Goal: Information Seeking & Learning: Learn about a topic

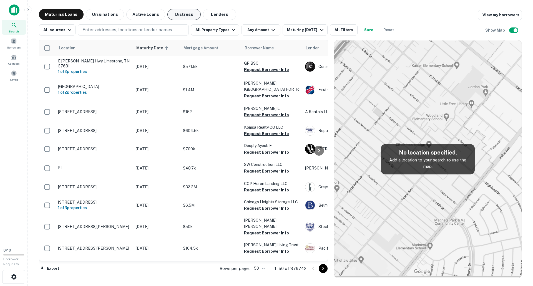
click at [174, 15] on button "Distress" at bounding box center [183, 14] width 33 height 11
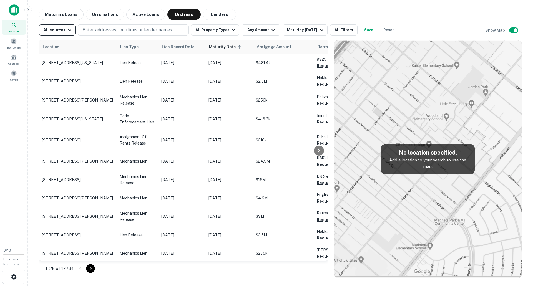
click at [66, 29] on icon "button" at bounding box center [69, 30] width 7 height 7
click at [243, 12] on div at bounding box center [266, 143] width 533 height 286
click at [226, 31] on button "All Property Types" at bounding box center [215, 29] width 48 height 11
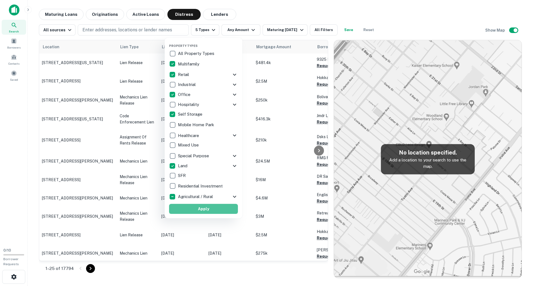
click at [190, 207] on button "Apply" at bounding box center [203, 209] width 69 height 10
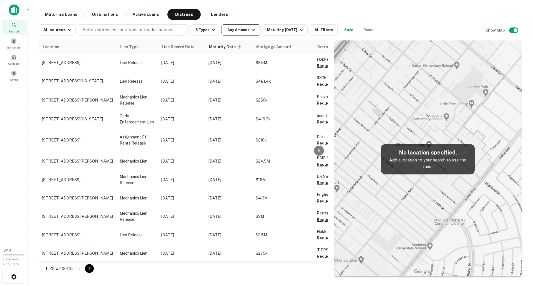
click at [247, 32] on button "Any Amount" at bounding box center [240, 29] width 39 height 11
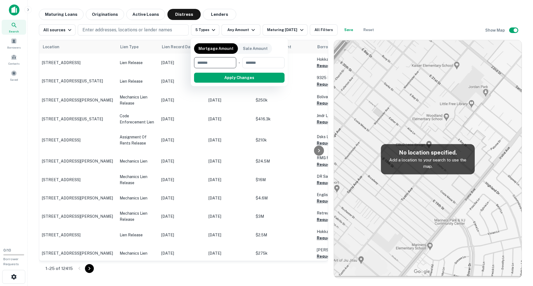
click at [101, 29] on div at bounding box center [266, 143] width 533 height 286
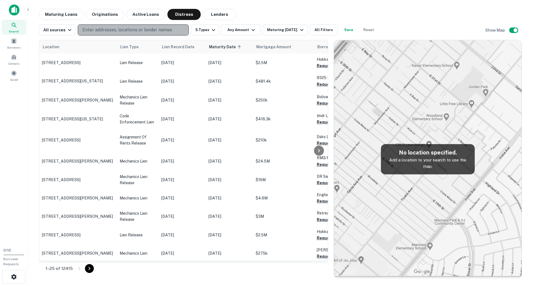
click at [101, 31] on p "Enter addresses, locations or lender names" at bounding box center [127, 30] width 90 height 7
type input "********"
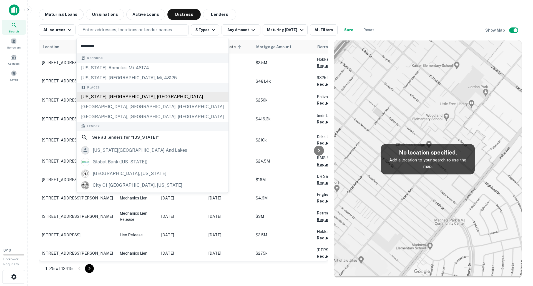
click at [95, 97] on div "New York, NY, USA" at bounding box center [153, 97] width 152 height 10
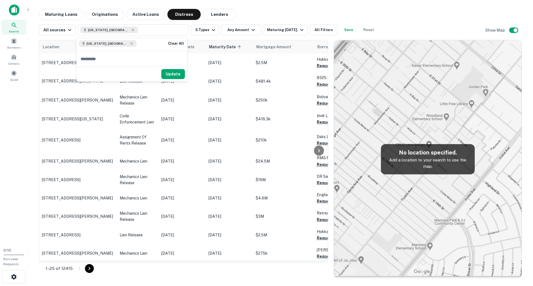
click at [174, 68] on div "Update" at bounding box center [132, 74] width 110 height 15
click at [174, 74] on button "Update" at bounding box center [173, 74] width 24 height 10
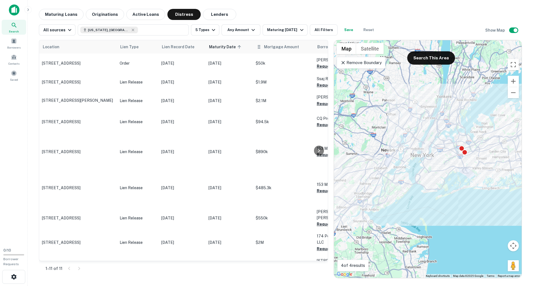
click at [260, 51] on th "Mortgage Amount" at bounding box center [283, 46] width 61 height 13
click at [271, 49] on span "Mortgage Amount" at bounding box center [285, 47] width 42 height 7
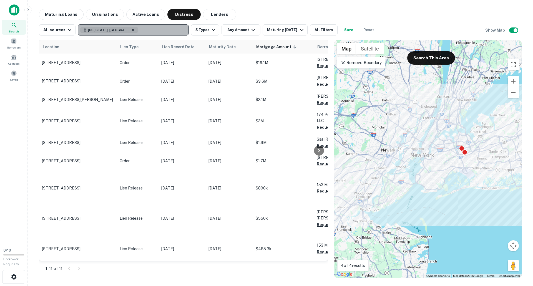
click at [132, 30] on icon "button" at bounding box center [133, 30] width 2 height 2
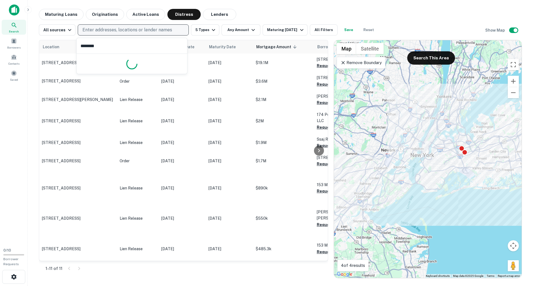
type input "*********"
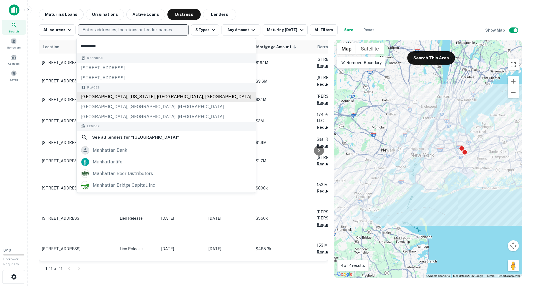
click at [95, 98] on div "Manhattan, New York, NY, USA" at bounding box center [166, 97] width 179 height 10
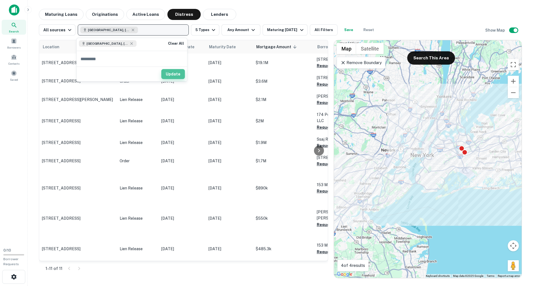
click at [181, 71] on button "Update" at bounding box center [173, 74] width 24 height 10
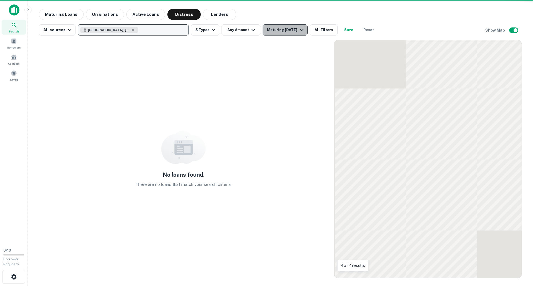
click at [271, 33] on button "Maturing In 1 Year" at bounding box center [284, 29] width 45 height 11
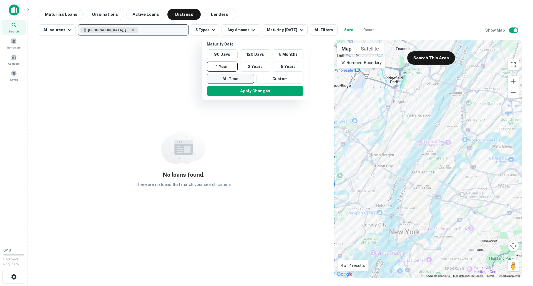
click at [239, 77] on button "All Time" at bounding box center [230, 79] width 47 height 10
click at [244, 89] on button "Apply Changes" at bounding box center [255, 91] width 97 height 10
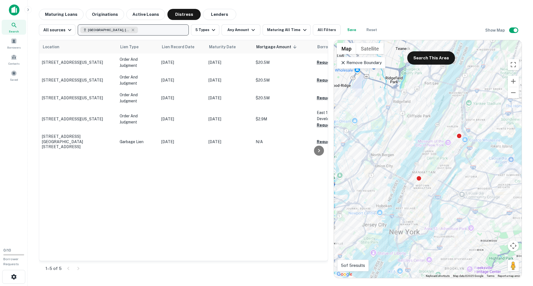
drag, startPoint x: 90, startPoint y: 256, endPoint x: 148, endPoint y: 253, distance: 58.6
click at [148, 253] on div "Location Lien Type Lien Record Date Maturity Date Mortgage Amount sorted descen…" at bounding box center [183, 150] width 288 height 221
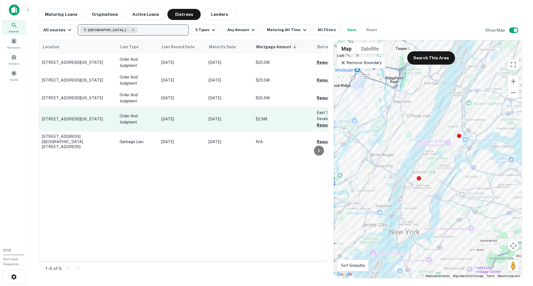
click at [53, 119] on p "2183-2187 3rd Ave New York, NY 10035" at bounding box center [78, 118] width 72 height 5
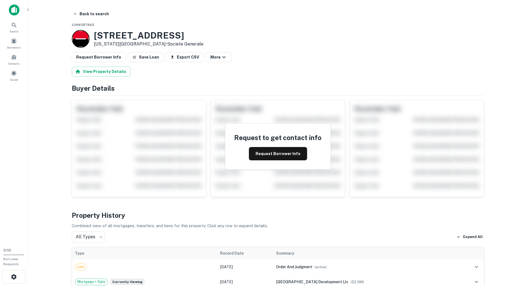
drag, startPoint x: 93, startPoint y: 33, endPoint x: 172, endPoint y: 35, distance: 78.8
click at [172, 35] on div "2183-2187 3rd Ave New York, NY 10035 • Societe Generale" at bounding box center [138, 39] width 132 height 18
drag, startPoint x: 89, startPoint y: 14, endPoint x: 199, endPoint y: 40, distance: 112.6
click at [89, 14] on button "Back to search" at bounding box center [91, 14] width 40 height 10
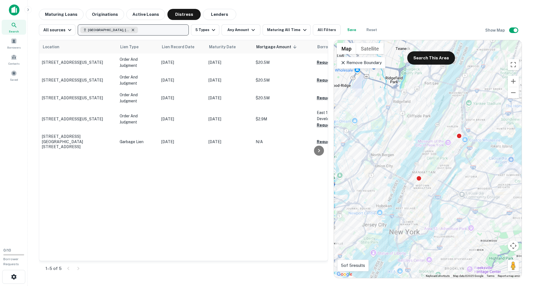
click at [131, 30] on icon "button" at bounding box center [133, 30] width 4 height 4
click at [99, 28] on p "Enter addresses, locations or lender names" at bounding box center [127, 30] width 90 height 7
click at [99, 29] on p "Enter addresses, locations or lender names" at bounding box center [127, 30] width 90 height 7
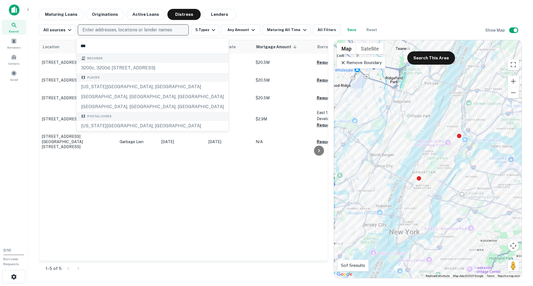
type input "***"
click at [106, 32] on p "Enter addresses, locations or lender names" at bounding box center [127, 30] width 90 height 7
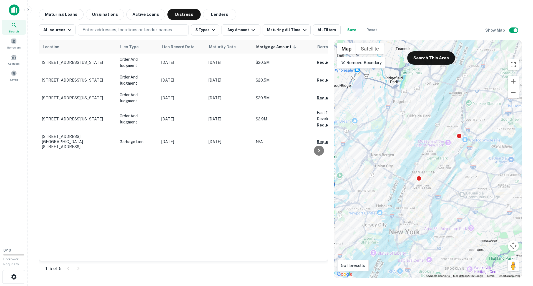
click at [98, 24] on div "All sources Enter addresses, locations or lender names 5 Types Any Amount Matur…" at bounding box center [280, 28] width 483 height 16
click at [100, 27] on p "Enter addresses, locations or lender names" at bounding box center [127, 30] width 90 height 7
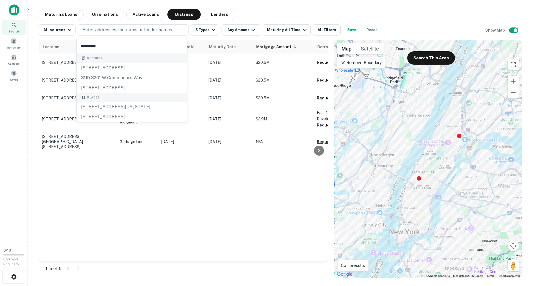
type input "**********"
click at [100, 98] on div "320 West 31st Street, New York, NY, USA" at bounding box center [132, 97] width 110 height 10
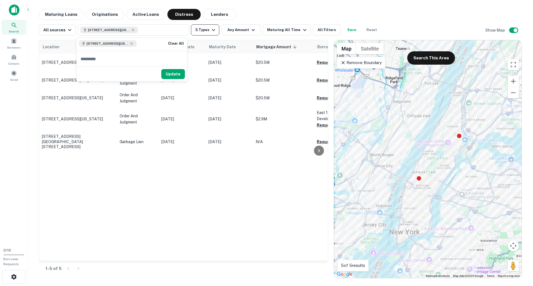
click at [168, 75] on button "Update" at bounding box center [173, 74] width 24 height 10
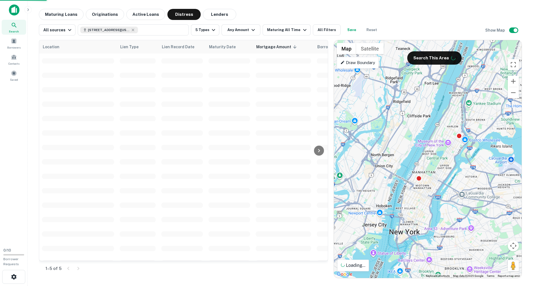
click at [13, 30] on span "Search" at bounding box center [14, 31] width 10 height 4
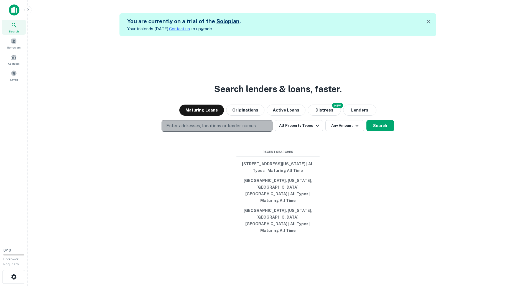
click at [196, 129] on p "Enter addresses, locations or lender names" at bounding box center [211, 126] width 90 height 7
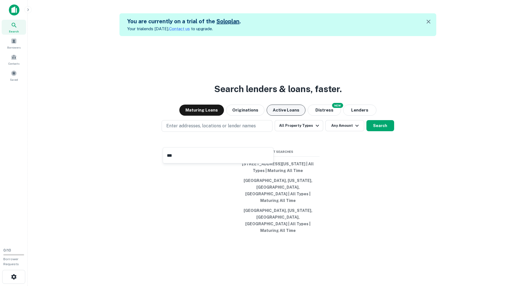
click at [292, 116] on button "Active Loans" at bounding box center [286, 110] width 39 height 11
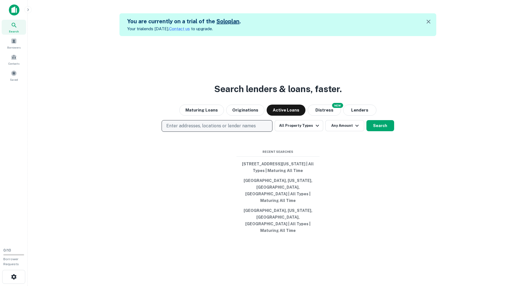
click at [216, 129] on p "Enter addresses, locations or lender names" at bounding box center [211, 126] width 90 height 7
type input "*"
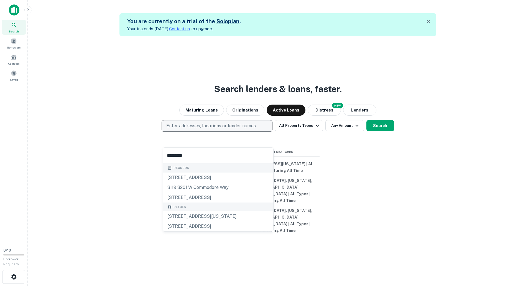
type input "**********"
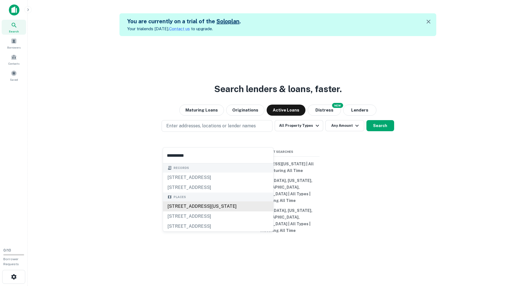
click at [189, 206] on div "320 West 31st Street, New York, NY, USA" at bounding box center [218, 206] width 110 height 10
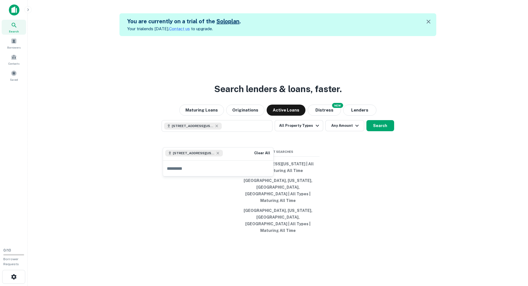
click at [385, 131] on button "Search" at bounding box center [381, 125] width 28 height 11
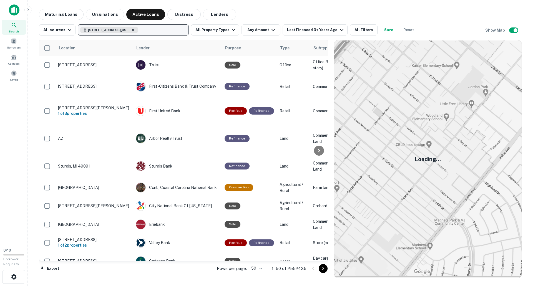
click at [133, 31] on icon "button" at bounding box center [133, 30] width 4 height 4
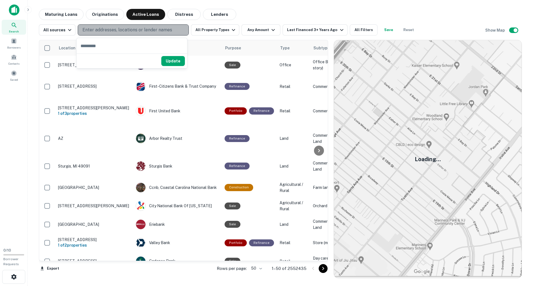
click at [129, 31] on p "Enter addresses, locations or lender names" at bounding box center [127, 30] width 90 height 7
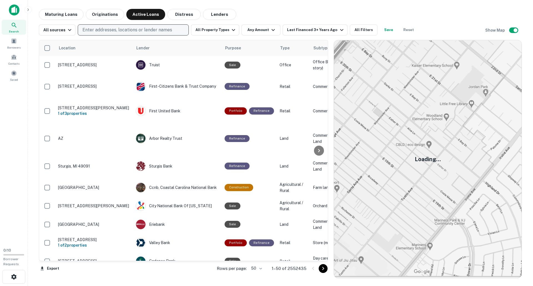
click at [125, 30] on p "Enter addresses, locations or lender names" at bounding box center [127, 30] width 90 height 7
click at [108, 30] on p "Enter addresses, locations or lender names" at bounding box center [127, 30] width 90 height 7
click at [110, 30] on p "Enter addresses, locations or lender names" at bounding box center [127, 30] width 90 height 7
type input "**********"
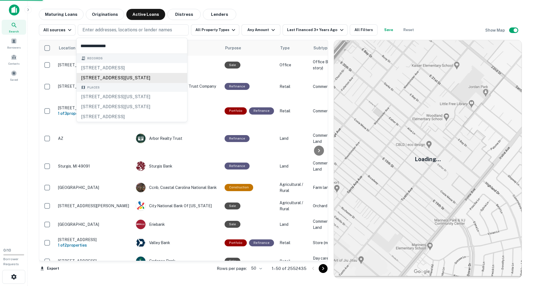
click at [116, 79] on div "320 w 31st st, new york, ny, 10001" at bounding box center [132, 78] width 110 height 10
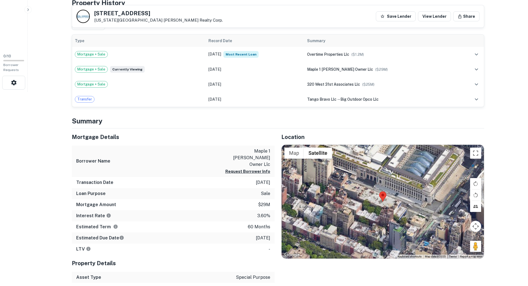
scroll to position [83, 0]
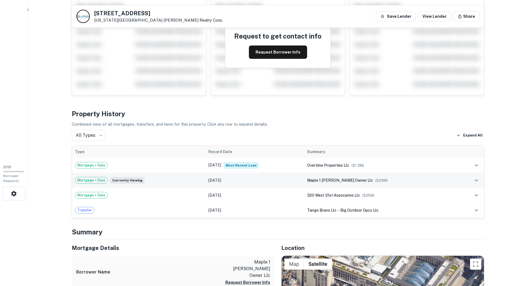
click at [476, 180] on icon "expand row" at bounding box center [476, 180] width 3 height 2
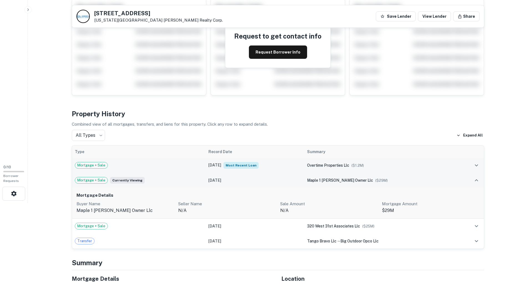
click at [480, 167] on icon "expand row" at bounding box center [476, 165] width 7 height 7
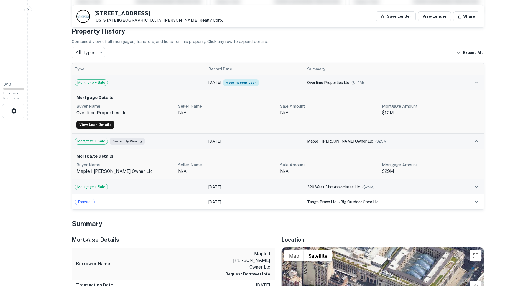
scroll to position [166, 0]
click at [477, 188] on icon "expand row" at bounding box center [476, 186] width 7 height 7
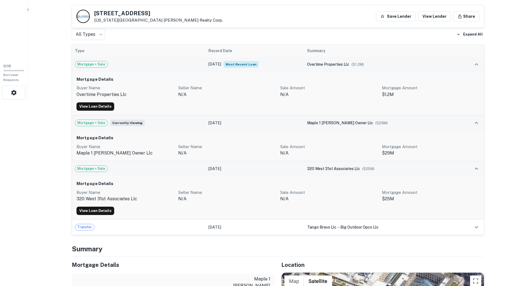
scroll to position [194, 0]
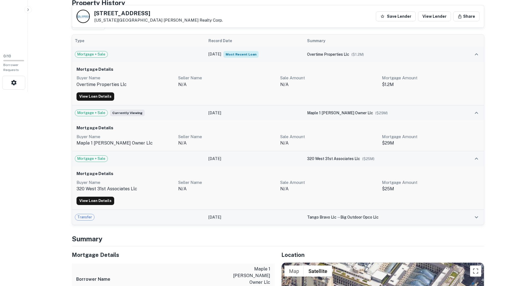
click at [476, 217] on icon "expand row" at bounding box center [476, 217] width 3 height 2
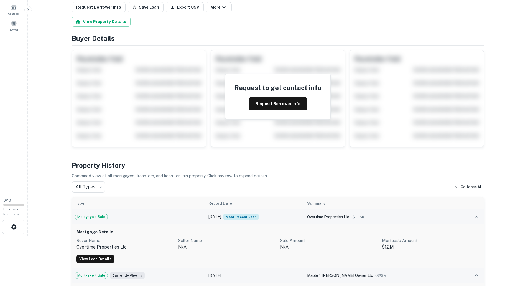
scroll to position [0, 0]
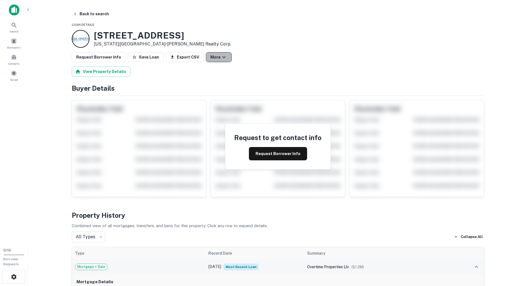
click at [213, 59] on button "More" at bounding box center [219, 57] width 26 height 10
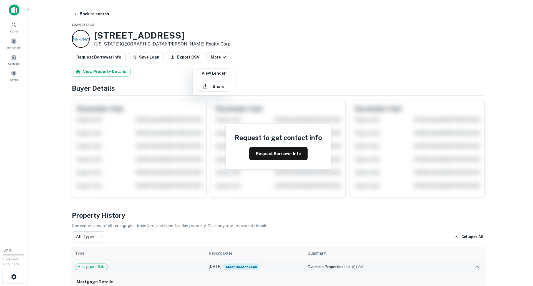
click at [275, 56] on div at bounding box center [266, 143] width 533 height 286
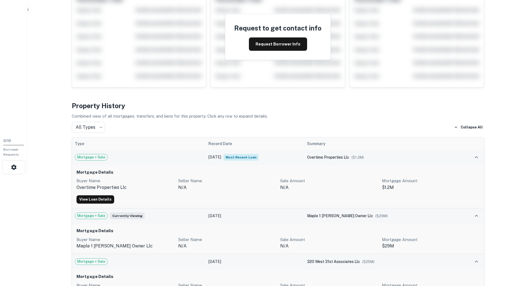
scroll to position [139, 0]
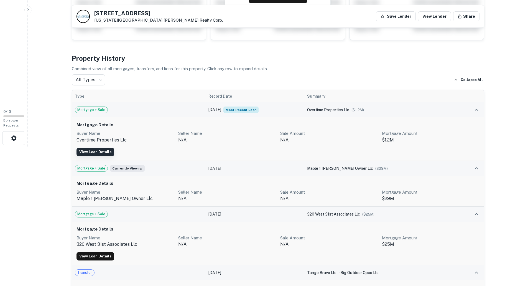
click at [93, 155] on link "View Loan Details" at bounding box center [96, 152] width 38 height 8
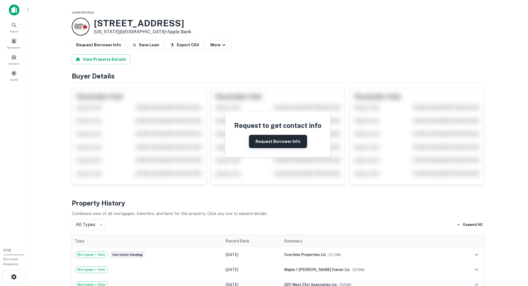
click at [279, 144] on button "Request Borrower Info" at bounding box center [278, 141] width 58 height 13
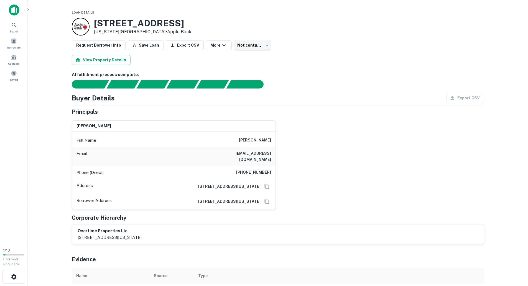
click at [349, 161] on div "[PERSON_NAME] Full Name [PERSON_NAME] Email [EMAIL_ADDRESS][DOMAIN_NAME] Phone …" at bounding box center [275, 162] width 417 height 93
click at [11, 26] on icon at bounding box center [14, 25] width 7 height 7
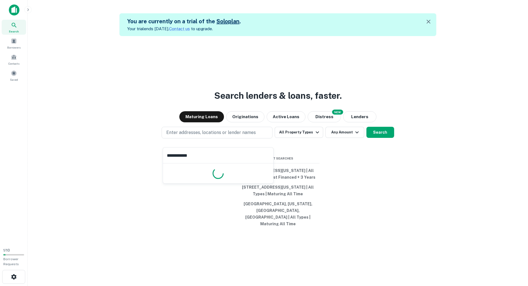
type input "**********"
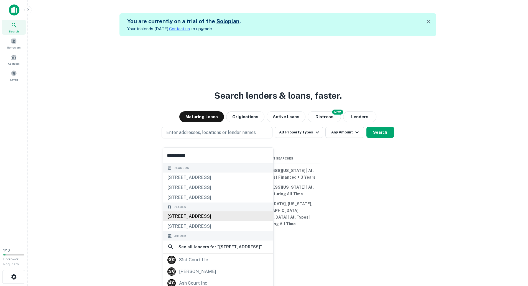
click at [189, 214] on div "[STREET_ADDRESS]" at bounding box center [218, 216] width 110 height 10
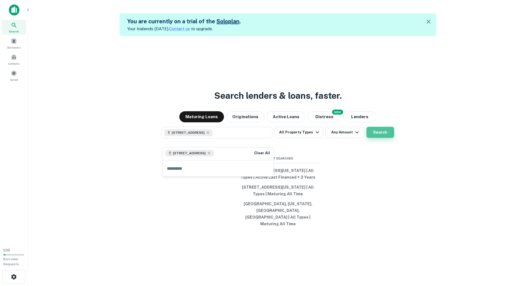
click at [379, 138] on button "Search" at bounding box center [381, 132] width 28 height 11
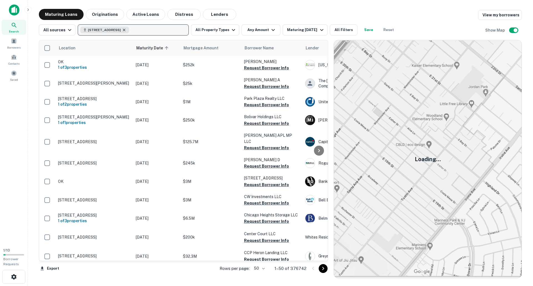
click at [126, 31] on icon "button" at bounding box center [124, 30] width 4 height 4
click at [121, 34] on button "Enter addresses, locations or lender names" at bounding box center [133, 29] width 111 height 11
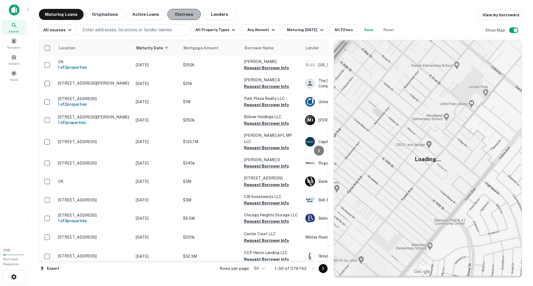
click at [169, 17] on button "Distress" at bounding box center [183, 14] width 33 height 11
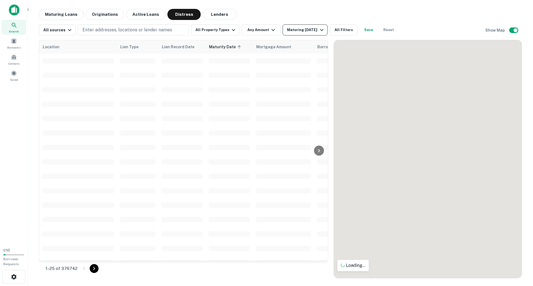
click at [318, 31] on icon "button" at bounding box center [321, 30] width 7 height 7
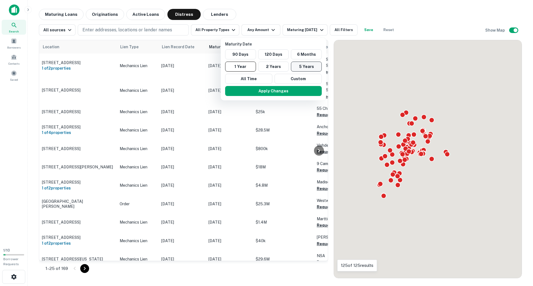
click at [301, 66] on button "5 Years" at bounding box center [306, 67] width 31 height 10
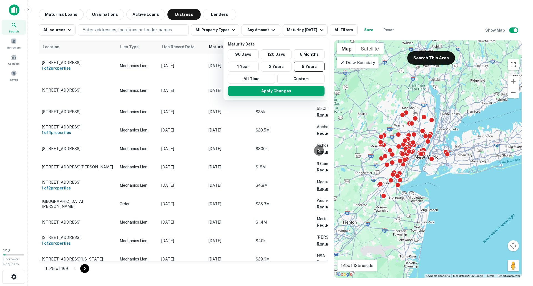
click at [263, 92] on button "Apply Changes" at bounding box center [276, 91] width 97 height 10
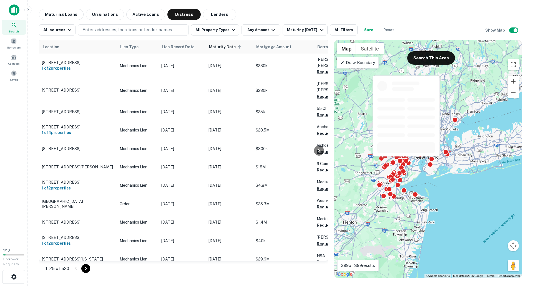
click at [515, 79] on button "Zoom in" at bounding box center [512, 81] width 11 height 11
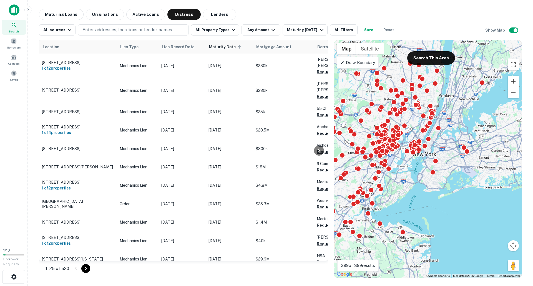
click at [515, 80] on button "Zoom in" at bounding box center [512, 81] width 11 height 11
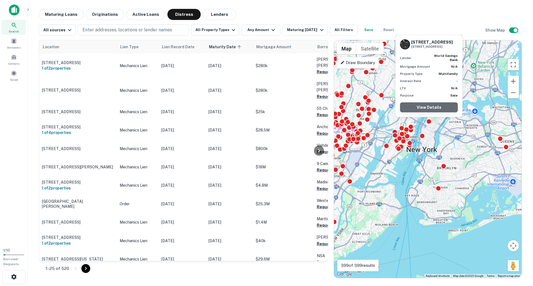
click at [427, 108] on link "View Details" at bounding box center [429, 107] width 58 height 10
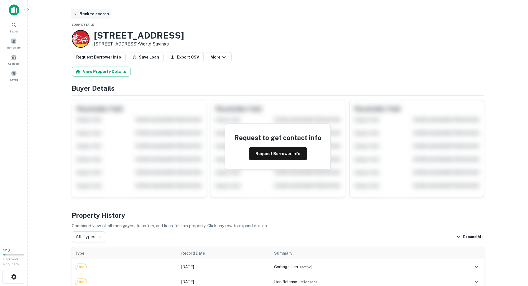
click at [86, 14] on button "Back to search" at bounding box center [91, 14] width 40 height 10
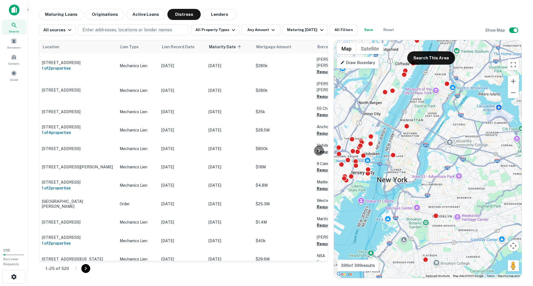
drag, startPoint x: 460, startPoint y: 150, endPoint x: 419, endPoint y: 88, distance: 73.8
click at [419, 88] on div "To activate drag with keyboard, press Alt + Enter. Once in keyboard drag state,…" at bounding box center [427, 159] width 187 height 238
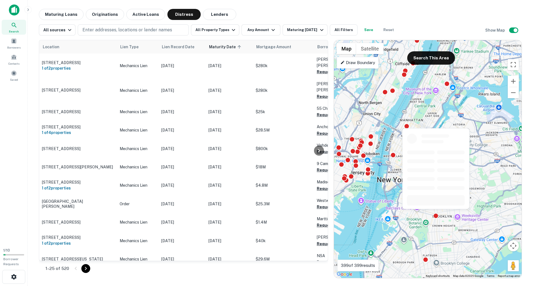
click at [435, 216] on div at bounding box center [436, 216] width 6 height 6
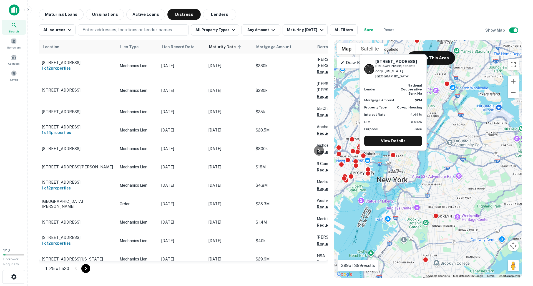
click at [391, 152] on div "To navigate, press the arrow keys. To activate drag with keyboard, press Alt + …" at bounding box center [427, 159] width 187 height 238
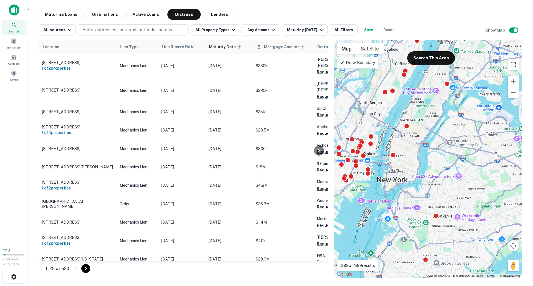
click at [263, 48] on div "Mortgage Amount" at bounding box center [283, 47] width 54 height 7
click at [264, 47] on span "Mortgage Amount" at bounding box center [285, 47] width 42 height 7
